Goal: Check status: Check status

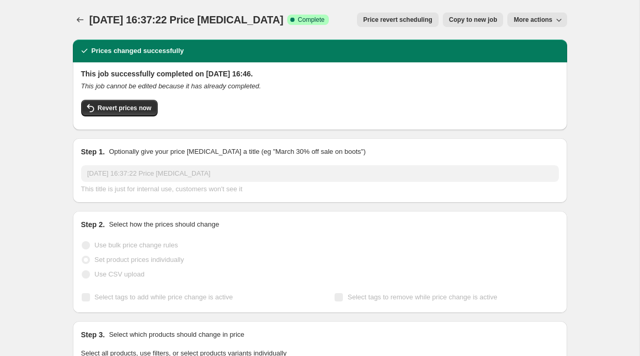
click at [184, 21] on span "[DATE] 16:37:22 Price [MEDICAL_DATA]" at bounding box center [186, 19] width 194 height 11
click at [213, 21] on span "20 Aug 2025, 16:37:22 Price change job" at bounding box center [186, 19] width 194 height 11
click at [543, 22] on span "More actions" at bounding box center [532, 20] width 38 height 8
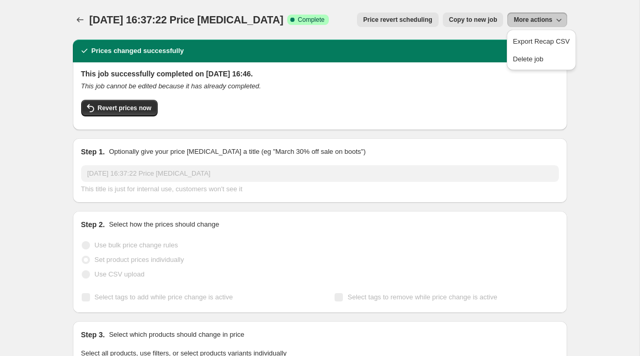
click at [452, 50] on div "Prices changed successfully" at bounding box center [320, 51] width 482 height 10
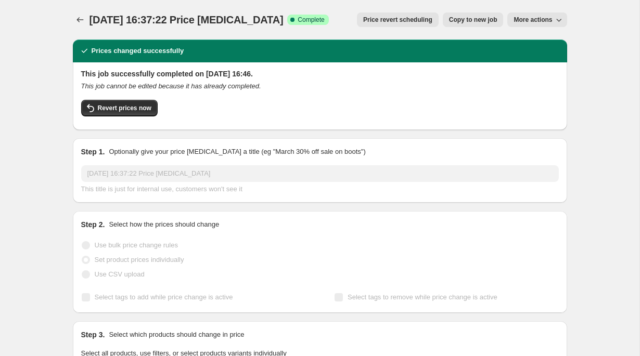
click at [285, 74] on h2 "This job successfully completed on 20 August 2025 at 16:46." at bounding box center [320, 74] width 478 height 10
click at [305, 74] on h2 "This job successfully completed on 20 August 2025 at 16:46." at bounding box center [320, 74] width 478 height 10
click at [363, 39] on div "20 Aug 2025, 16:37:22 Price change job. This page is ready 20 Aug 2025, 16:37:2…" at bounding box center [320, 20] width 494 height 40
